Goal: Information Seeking & Learning: Find specific fact

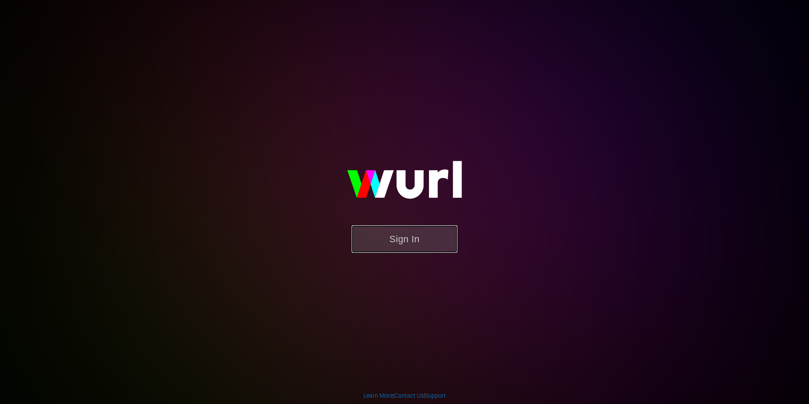
click at [405, 237] on button "Sign In" at bounding box center [405, 239] width 106 height 28
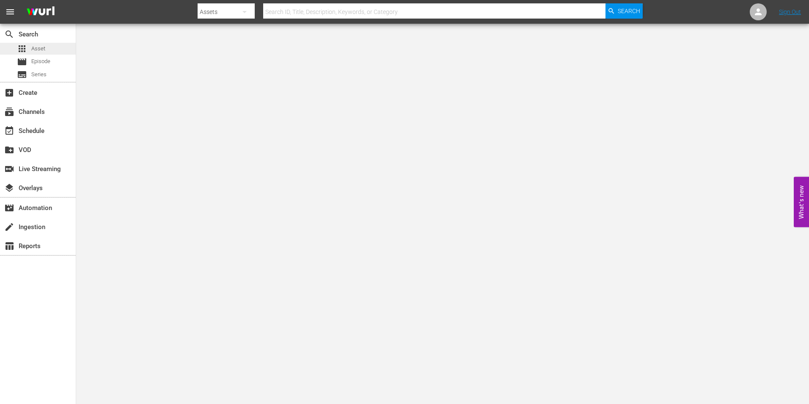
click at [39, 49] on span "Asset" at bounding box center [38, 48] width 14 height 8
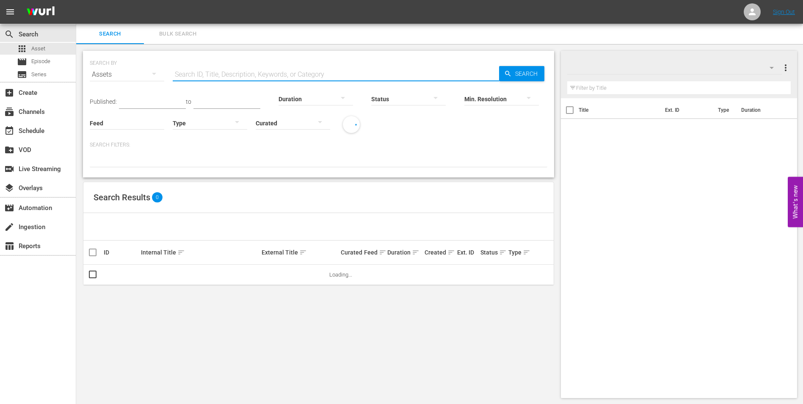
click at [204, 73] on input "text" at bounding box center [336, 74] width 326 height 20
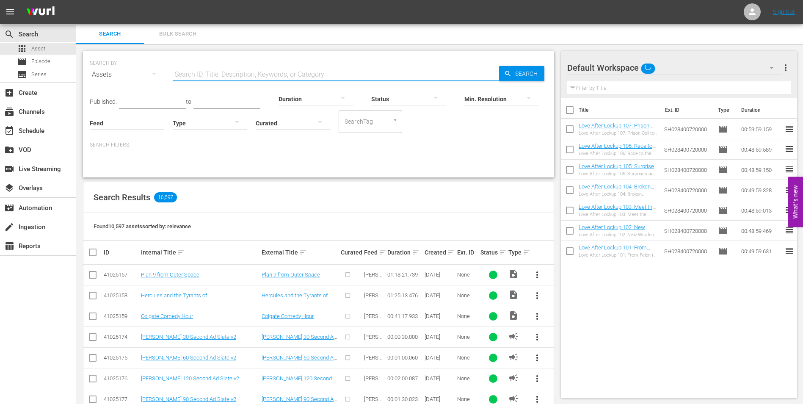
click at [284, 78] on input "text" at bounding box center [336, 74] width 326 height 20
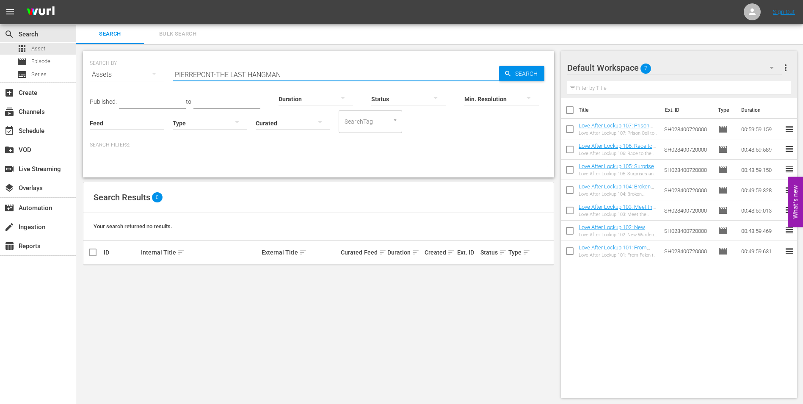
drag, startPoint x: 304, startPoint y: 74, endPoint x: 189, endPoint y: 72, distance: 115.2
click at [189, 72] on input "PIERREPONT-THE LAST HANGMAN" at bounding box center [336, 74] width 326 height 20
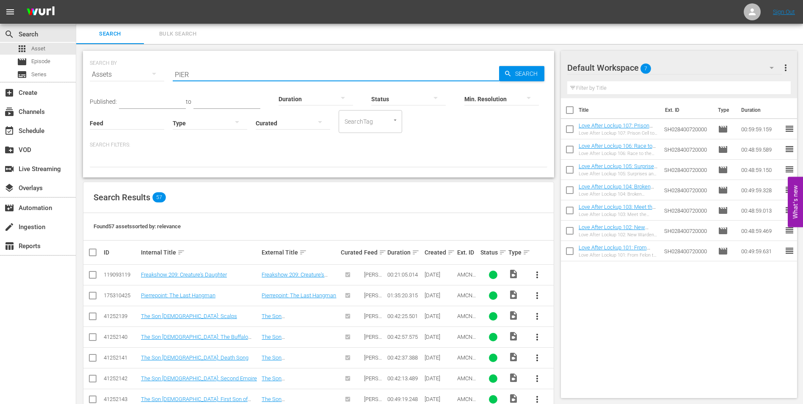
type input "PIER"
drag, startPoint x: 214, startPoint y: 74, endPoint x: 145, endPoint y: 75, distance: 69.4
click at [145, 75] on div "SEARCH BY Search By Assets Search ID, Title, Description, Keywords, or Category…" at bounding box center [319, 69] width 458 height 30
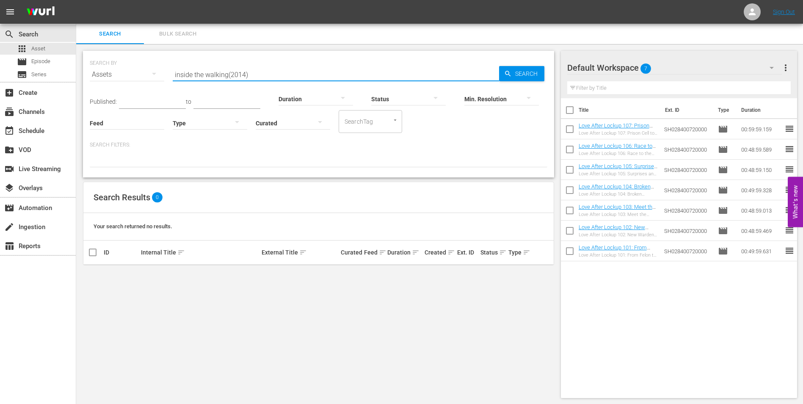
click at [227, 76] on input "inside the walking(2014)" at bounding box center [336, 74] width 326 height 20
type input "inside the walking (2014)"
drag, startPoint x: 267, startPoint y: 68, endPoint x: 125, endPoint y: 69, distance: 142.2
click at [125, 69] on div "SEARCH BY Search By Assets Search ID, Title, Description, Keywords, or Category…" at bounding box center [319, 69] width 458 height 30
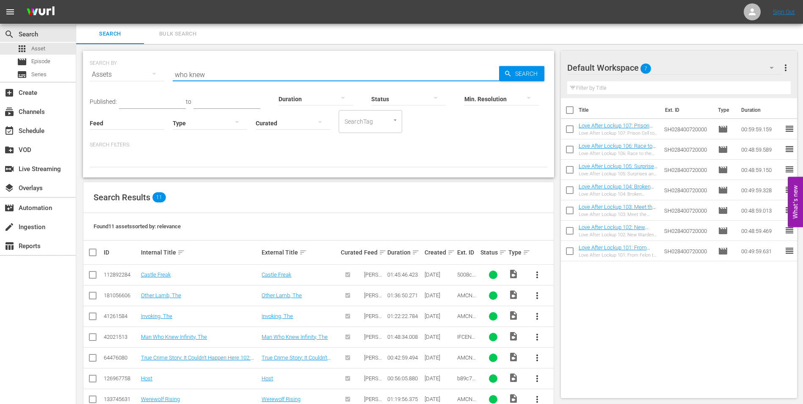
type input "who knew"
drag, startPoint x: 221, startPoint y: 70, endPoint x: 154, endPoint y: 70, distance: 67.3
click at [154, 70] on div "SEARCH BY Search By Assets Search ID, Title, Description, Keywords, or Category…" at bounding box center [319, 69] width 458 height 30
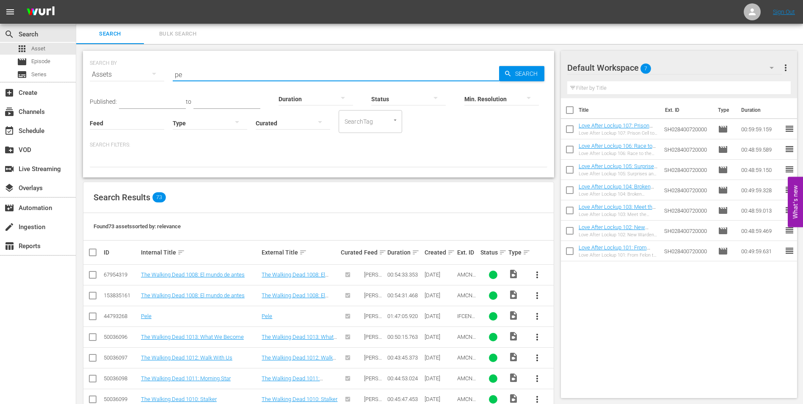
type input "p"
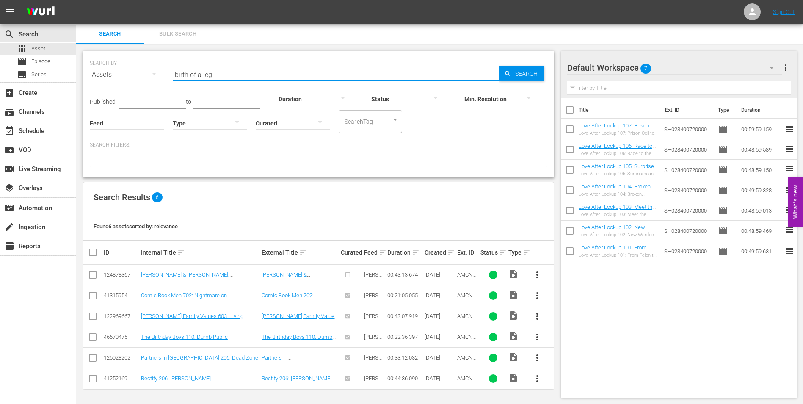
type input "birth of a leg"
drag, startPoint x: 249, startPoint y: 76, endPoint x: 157, endPoint y: 64, distance: 93.0
click at [157, 64] on div "SEARCH BY Search By Assets Search ID, Title, Description, Keywords, or Category…" at bounding box center [319, 69] width 458 height 30
type input "10 tiny love"
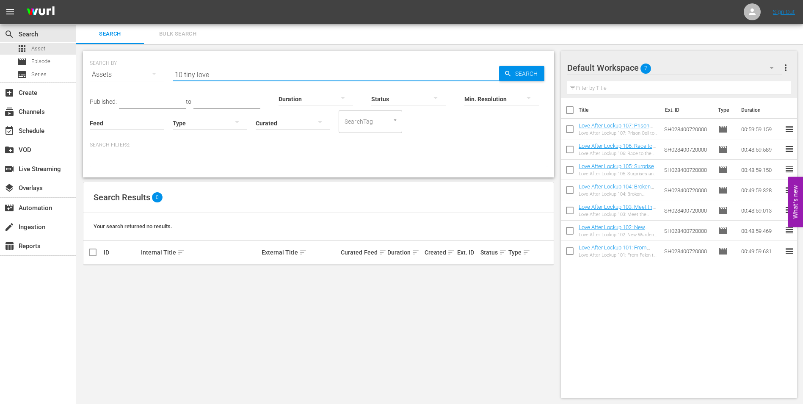
drag, startPoint x: 195, startPoint y: 68, endPoint x: 127, endPoint y: 56, distance: 68.8
click at [127, 56] on div "SEARCH BY Search By Assets Search ID, Title, Description, Keywords, or Category…" at bounding box center [319, 69] width 458 height 30
type input "bad axe"
